Goal: Task Accomplishment & Management: Complete application form

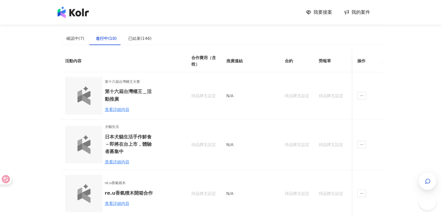
click at [324, 13] on span "我要接案" at bounding box center [323, 12] width 19 height 6
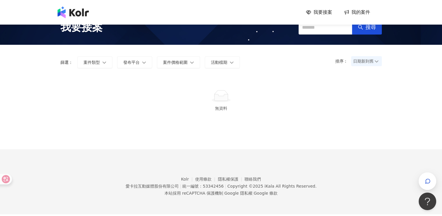
scroll to position [27, 0]
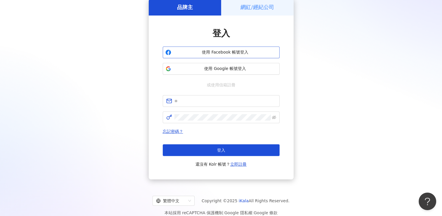
click at [242, 52] on span "使用 Facebook 帳號登入" at bounding box center [225, 52] width 103 height 6
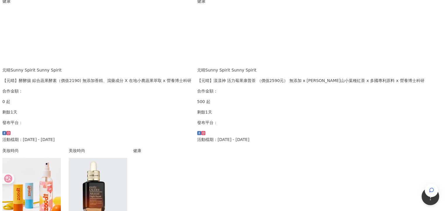
scroll to position [175, 0]
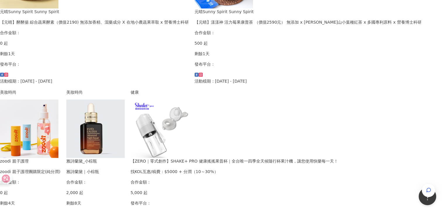
click at [189, 130] on img at bounding box center [160, 129] width 58 height 58
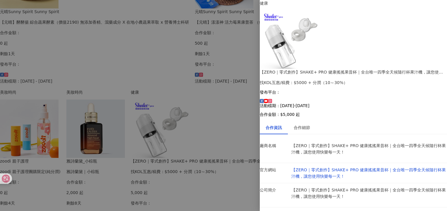
scroll to position [11, 0]
click at [307, 121] on div "合作細節" at bounding box center [302, 127] width 28 height 13
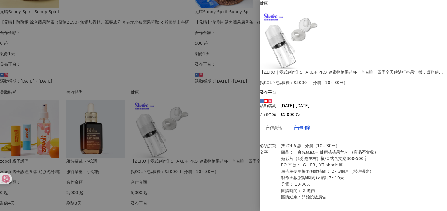
scroll to position [210, 0]
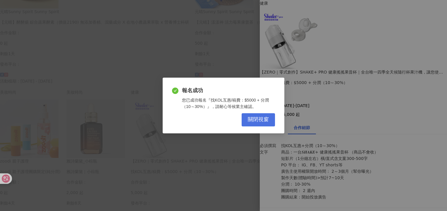
click at [262, 125] on button "關閉視窗" at bounding box center [257, 119] width 33 height 13
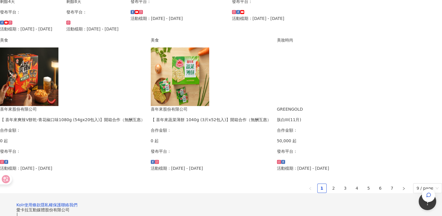
scroll to position [380, 0]
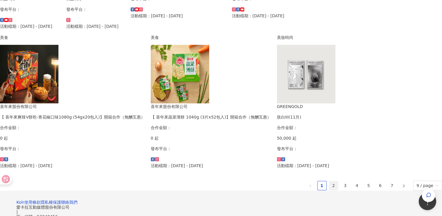
click at [329, 181] on link "2" at bounding box center [333, 185] width 9 height 9
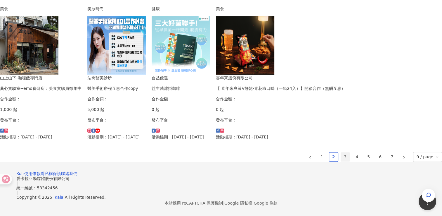
click at [341, 152] on link "3" at bounding box center [345, 156] width 9 height 9
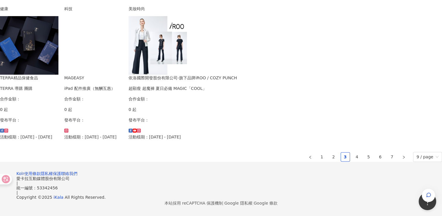
scroll to position [386, 0]
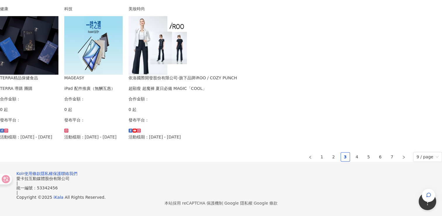
click at [304, 152] on ul "1 2 3 4 5 6 7 9 / page" at bounding box center [221, 157] width 442 height 10
click at [353, 152] on link "4" at bounding box center [357, 156] width 9 height 9
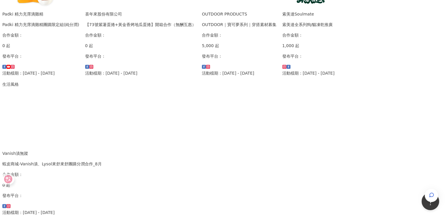
scroll to position [284, 0]
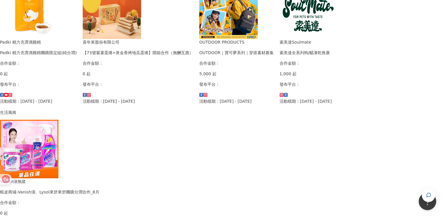
click at [199, 39] on img at bounding box center [228, 9] width 58 height 58
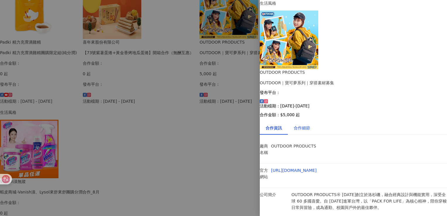
click at [310, 125] on div "合作細節" at bounding box center [301, 128] width 16 height 6
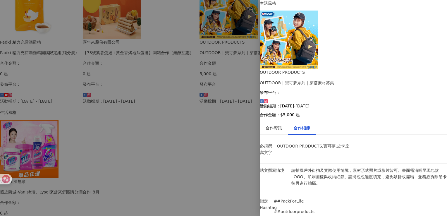
scroll to position [117, 0]
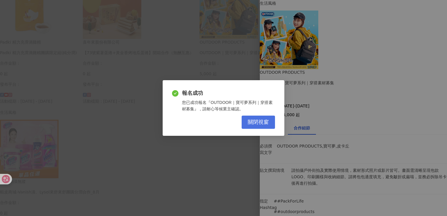
click at [253, 121] on span "關閉視窗" at bounding box center [258, 122] width 21 height 6
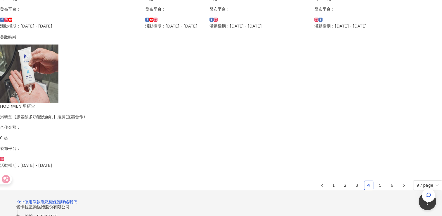
scroll to position [408, 0]
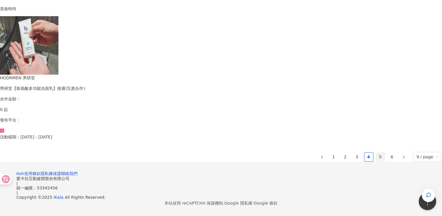
click at [376, 152] on link "5" at bounding box center [380, 156] width 9 height 9
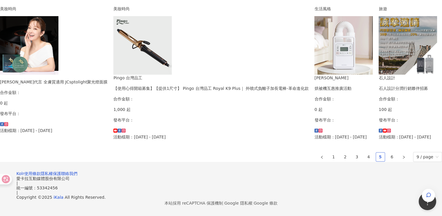
click at [376, 152] on link "5" at bounding box center [380, 156] width 9 height 9
click at [388, 161] on link "6" at bounding box center [392, 156] width 9 height 9
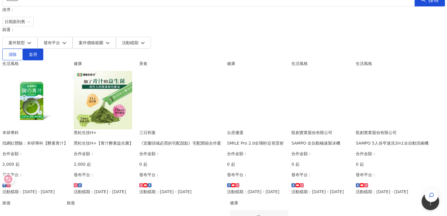
scroll to position [58, 0]
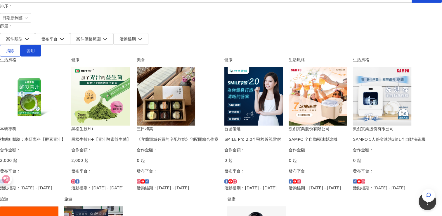
click at [431, 190] on div "我要接案 我的案件 我的網紅檔案 我要接案 搜尋 排序： 日期新到舊 篩選： 案件類型 發布平台 案件價格範圍 活動檔期 清除 套用 生活風格 本研專科 找網…" at bounding box center [221, 174] width 442 height 464
click at [429, 189] on div "button" at bounding box center [429, 195] width 8 height 13
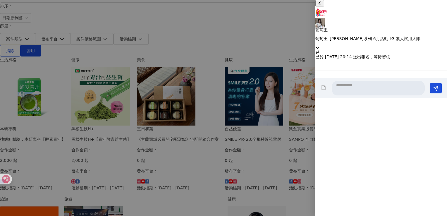
click at [409, 18] on div "葡萄王 葡萄王_[PERSON_NAME]系列 6月活動_IG 素人試用大隊" at bounding box center [381, 25] width 132 height 50
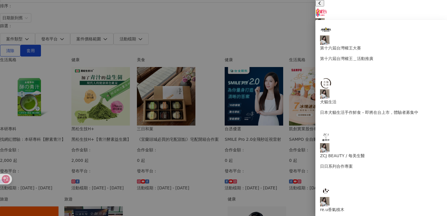
scroll to position [195, 0]
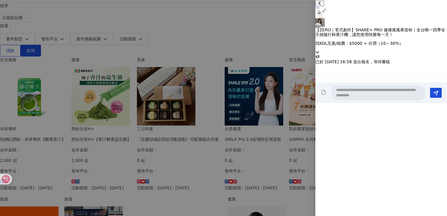
click at [380, 100] on textarea at bounding box center [377, 92] width 93 height 15
type textarea "*"
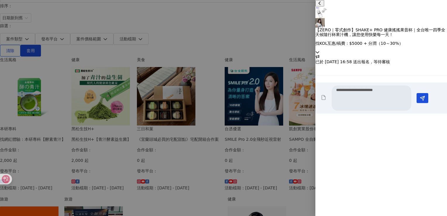
scroll to position [0, 0]
click at [390, 110] on textarea "**********" at bounding box center [370, 97] width 79 height 25
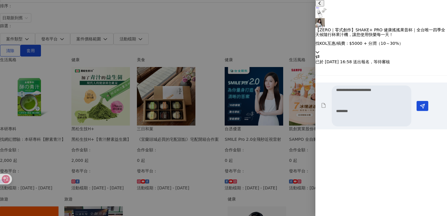
click at [354, 126] on textarea "**********" at bounding box center [370, 105] width 79 height 41
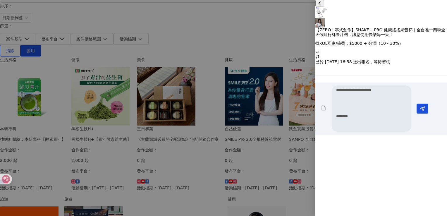
paste textarea "**********"
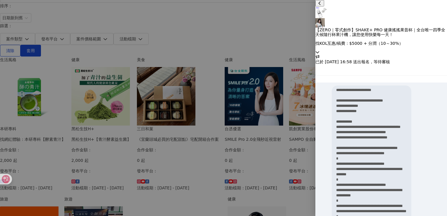
type textarea "**********"
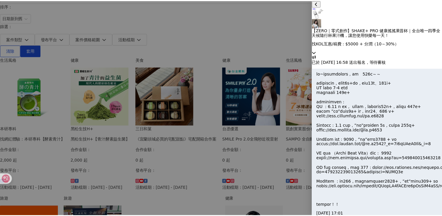
scroll to position [133, 0]
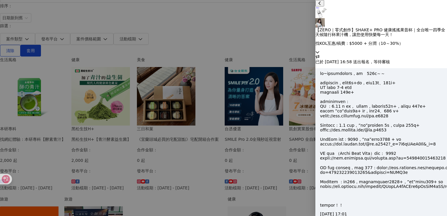
click at [80, 112] on div at bounding box center [223, 108] width 447 height 216
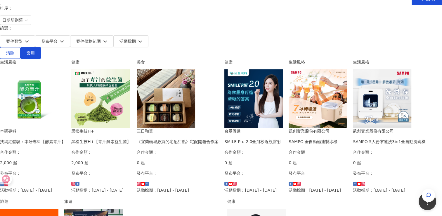
scroll to position [58, 0]
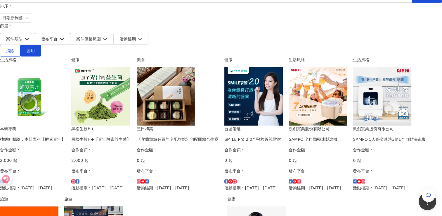
click at [130, 71] on img at bounding box center [100, 96] width 58 height 58
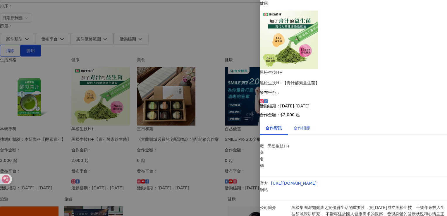
click at [313, 121] on div "合作細節" at bounding box center [302, 127] width 28 height 13
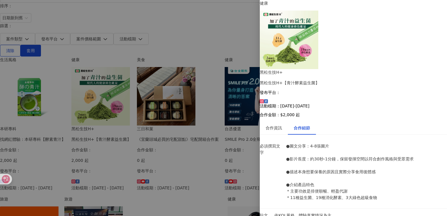
click at [288, 139] on li "必須撰寫文字 ●圖文分享：4-8張圖片 ●影片長度：約30秒-1分鐘，保留發揮空間以符合創作風格與受眾需求 ●描述本身想要保養的原因且實際分享食用後體感 ●介…" at bounding box center [353, 173] width 187 height 69
click at [279, 121] on div "合作資訊" at bounding box center [274, 127] width 28 height 13
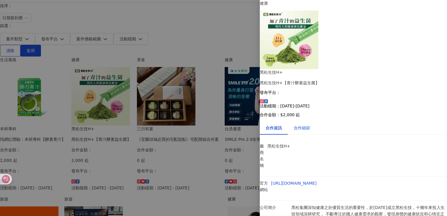
click at [302, 125] on div "合作細節" at bounding box center [301, 128] width 16 height 6
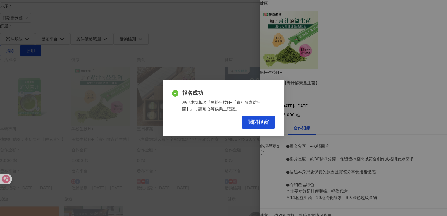
click at [435, 206] on div "報名成功 您已成功報名『黑松生技H+【青汁酵素益生菌】』，請耐心等候業主確認。 關閉視窗" at bounding box center [223, 108] width 447 height 216
click at [266, 127] on button "關閉視窗" at bounding box center [257, 121] width 33 height 13
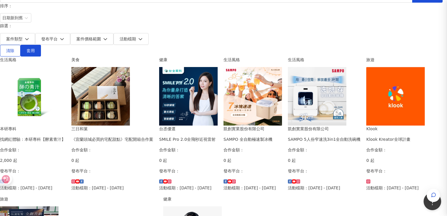
click at [259, 121] on div "報名成功 您已成功報名『黑松生技H+【青汁酵素益生菌】』，請耐心等候業主確認。 關閉視窗" at bounding box center [223, 108] width 447 height 216
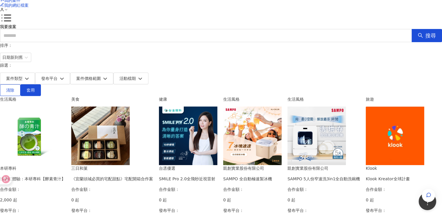
scroll to position [29, 0]
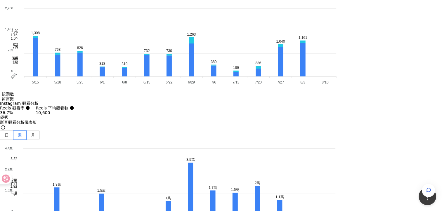
scroll to position [1695, 0]
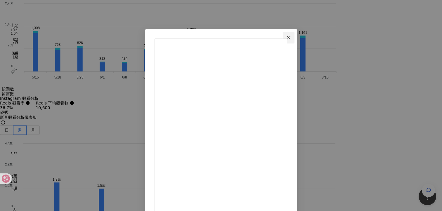
click at [291, 36] on icon "close" at bounding box center [289, 38] width 4 height 4
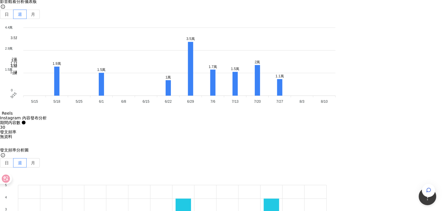
scroll to position [1841, 0]
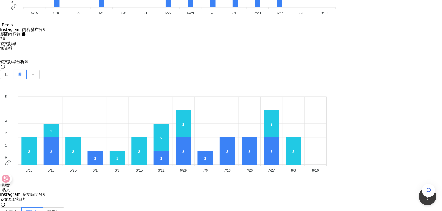
scroll to position [2017, 0]
